Goal: Find contact information: Find contact information

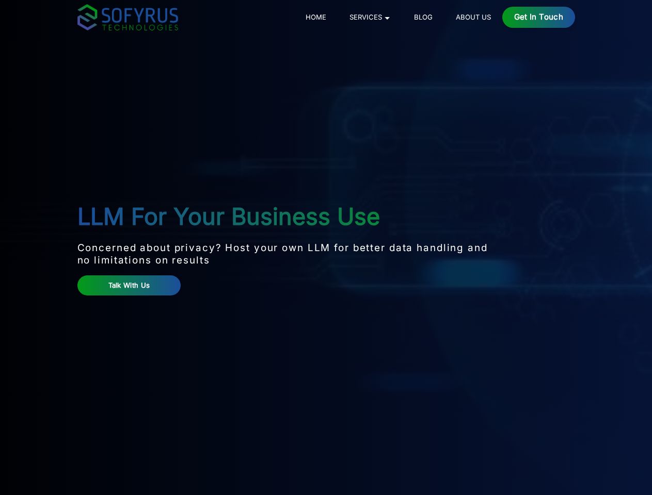
click at [326, 248] on p "Concerned about privacy? Host your own LLM for better data handling and no limi…" at bounding box center [284, 254] width 414 height 25
click at [575, 17] on div "Get in Touch" at bounding box center [538, 17] width 73 height 21
